Goal: Task Accomplishment & Management: Use online tool/utility

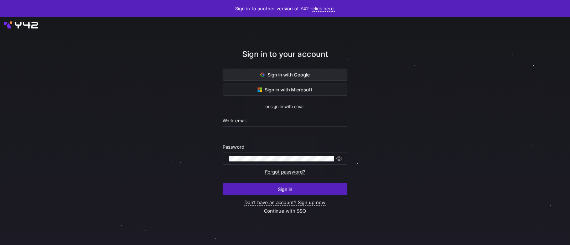
click at [287, 73] on span "Sign in with Google" at bounding box center [285, 75] width 50 height 6
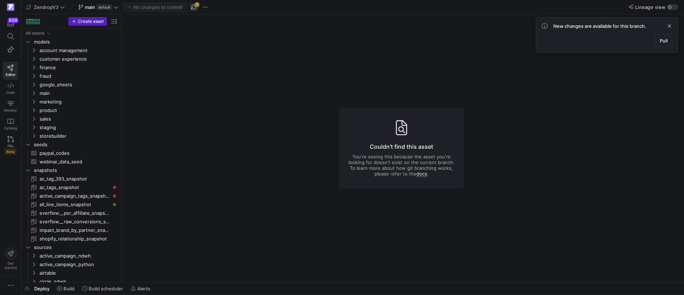
click at [194, 5] on span "button" at bounding box center [193, 7] width 9 height 9
click at [663, 41] on span "Pull" at bounding box center [664, 41] width 8 height 6
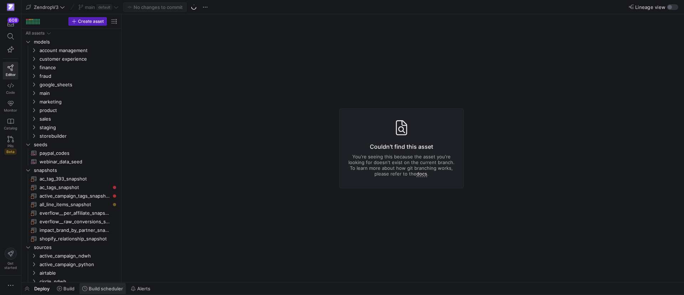
click at [105, 285] on span "Build scheduler" at bounding box center [106, 288] width 34 height 6
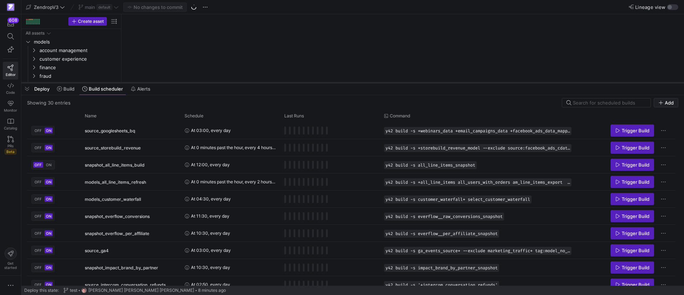
drag, startPoint x: 204, startPoint y: 164, endPoint x: 220, endPoint y: 82, distance: 83.4
click at [220, 82] on div at bounding box center [352, 82] width 663 height 3
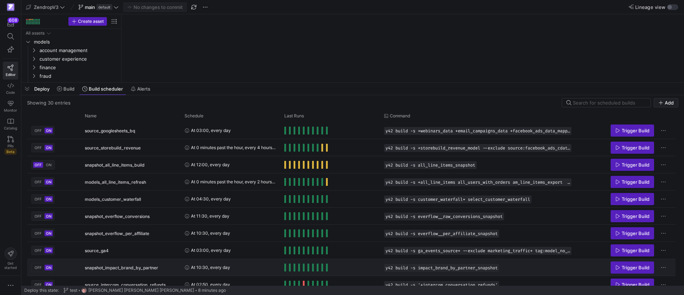
scroll to position [107, 0]
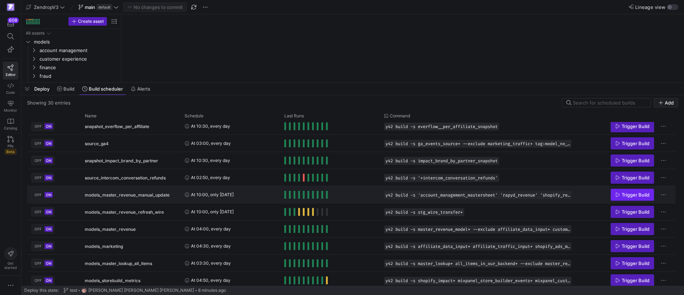
click at [634, 191] on span "Press SPACE to select this row." at bounding box center [632, 194] width 43 height 11
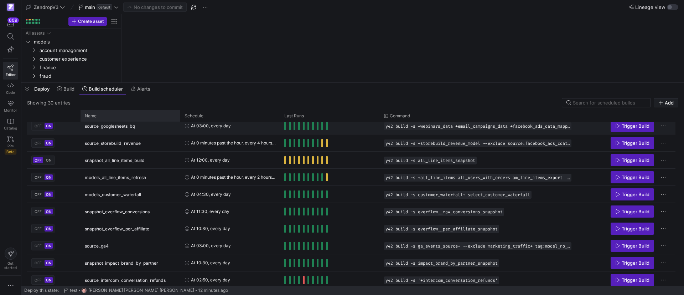
scroll to position [0, 0]
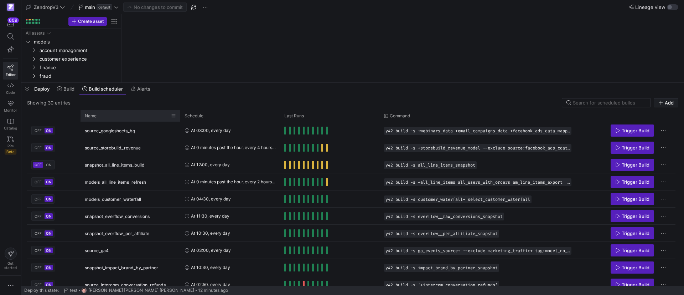
click at [105, 115] on div "Name" at bounding box center [128, 116] width 86 height 8
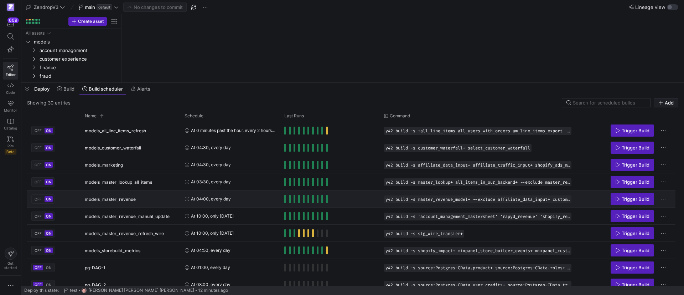
click at [628, 194] on span "Press SPACE to select this row." at bounding box center [632, 198] width 43 height 11
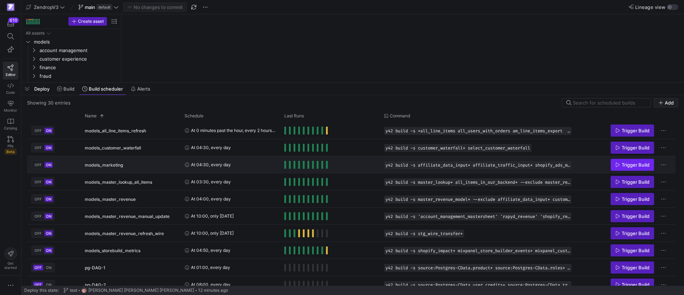
click at [618, 162] on icon "Press SPACE to select this row." at bounding box center [617, 164] width 5 height 5
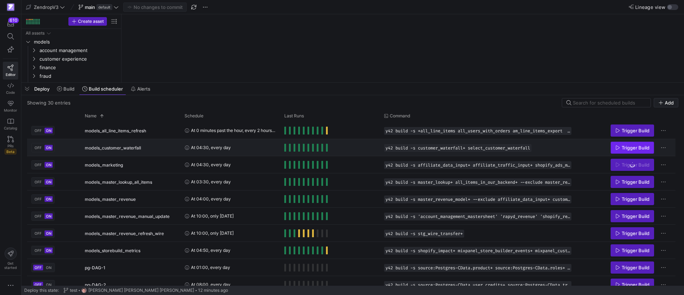
click at [626, 148] on span "Trigger Build" at bounding box center [636, 148] width 28 height 6
